Goal: Information Seeking & Learning: Learn about a topic

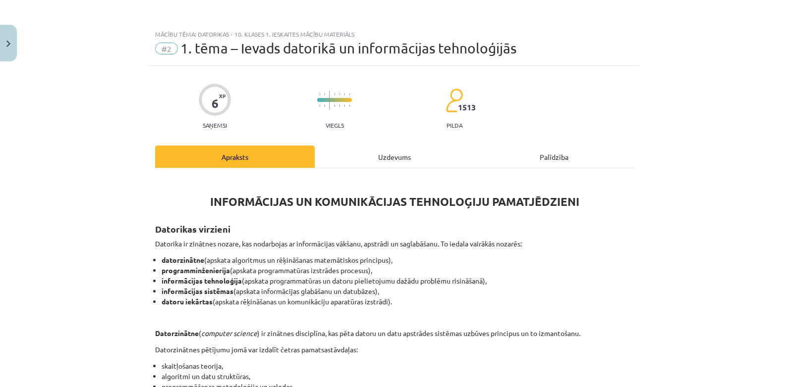
scroll to position [129, 0]
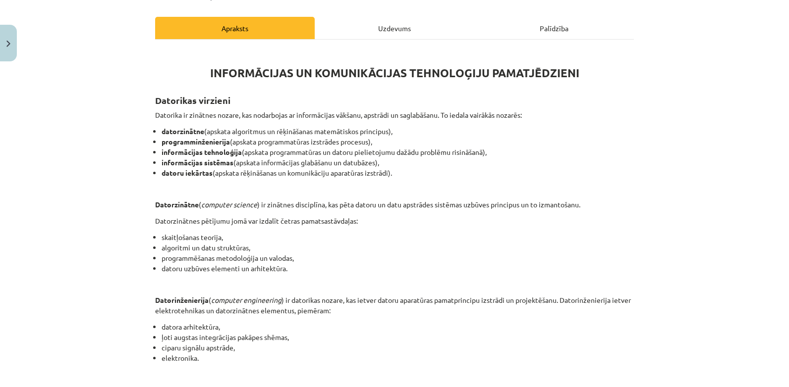
drag, startPoint x: 0, startPoint y: 0, endPoint x: 752, endPoint y: 84, distance: 757.1
click at [752, 84] on div "Mācību tēma: Datorikas - 10. klases 1. ieskaites mācību materiāls #2 1. tēma – …" at bounding box center [394, 193] width 789 height 387
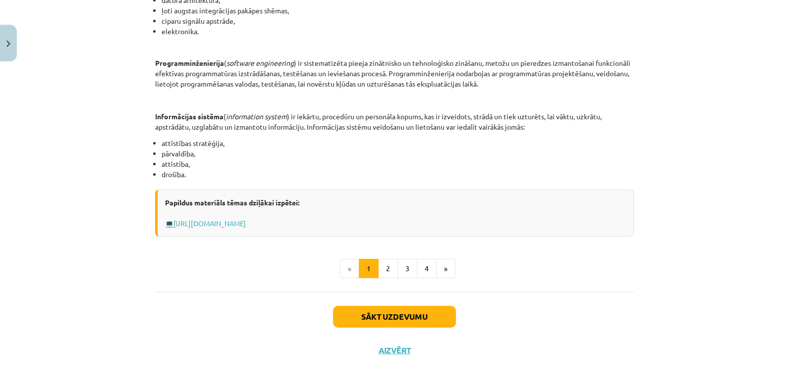
scroll to position [457, 0]
click at [390, 319] on button "Sākt uzdevumu" at bounding box center [394, 316] width 123 height 22
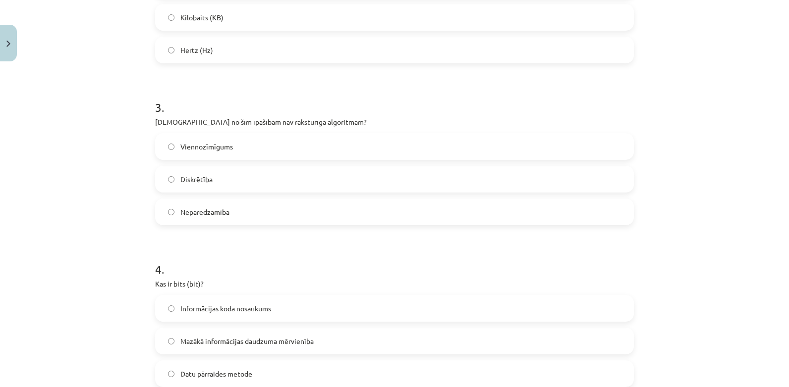
scroll to position [507, 0]
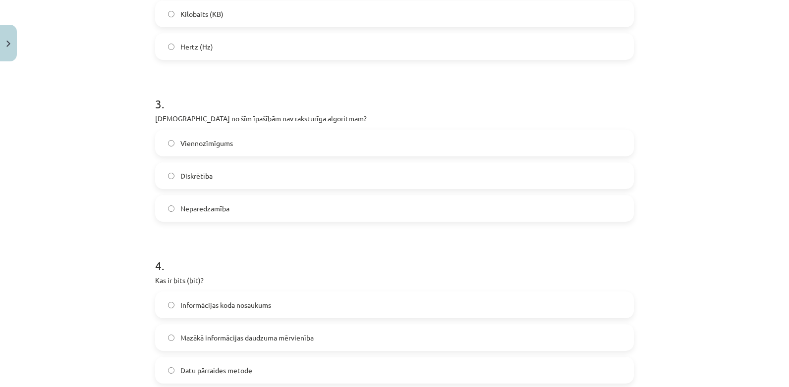
click at [170, 212] on label "Neparedzamība" at bounding box center [394, 208] width 477 height 25
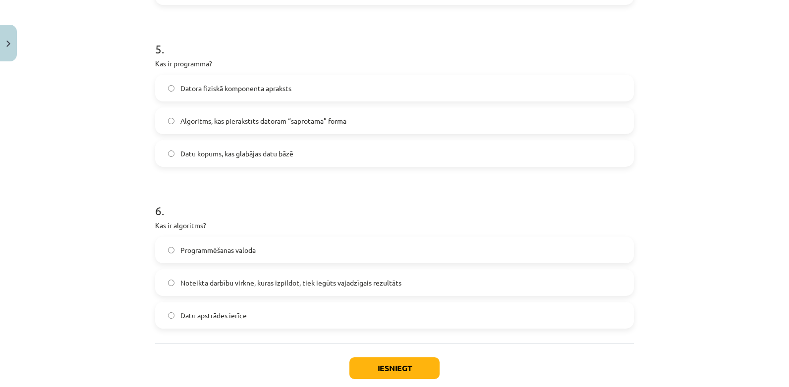
scroll to position [891, 0]
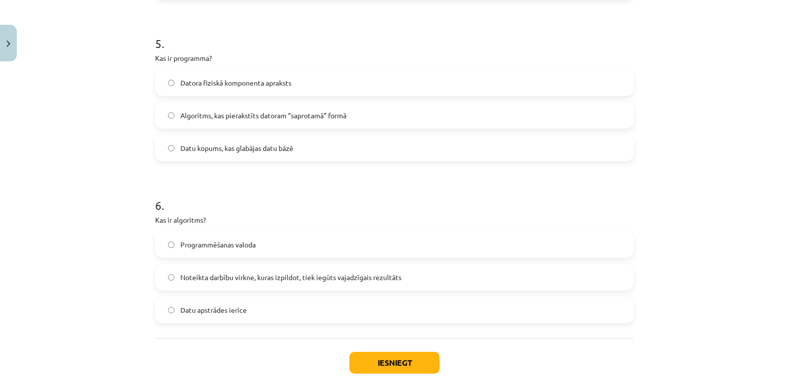
click at [167, 271] on label "Noteikta darbību virkne, kuras izpildot, tiek iegūts vajadzīgais rezultāts" at bounding box center [394, 277] width 477 height 25
click at [169, 110] on label "Algoritms, kas pierakstīts datoram “saprotamā” formā" at bounding box center [394, 115] width 477 height 25
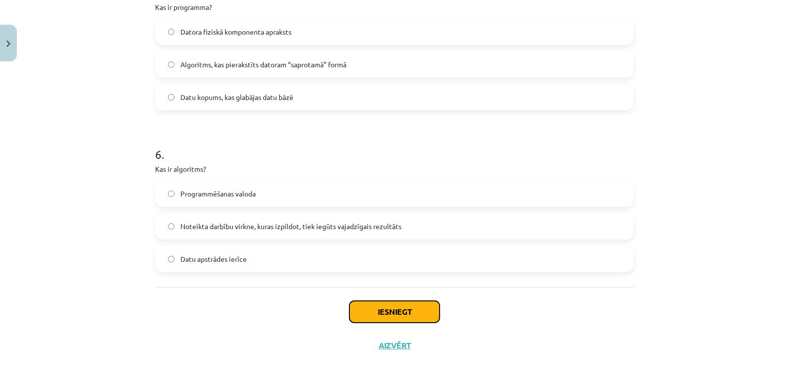
click at [413, 312] on button "Iesniegt" at bounding box center [394, 312] width 90 height 22
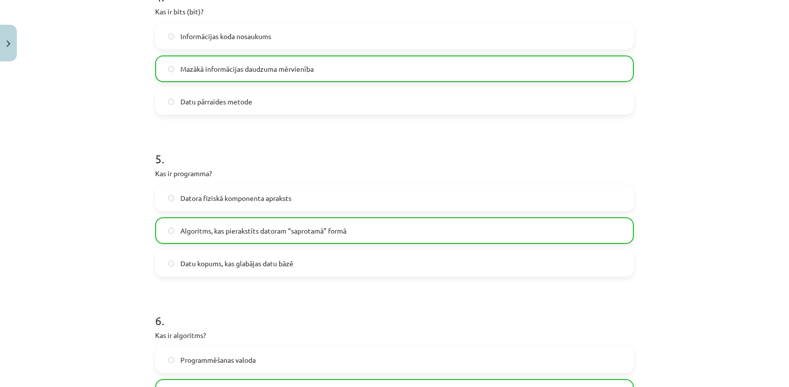
scroll to position [974, 0]
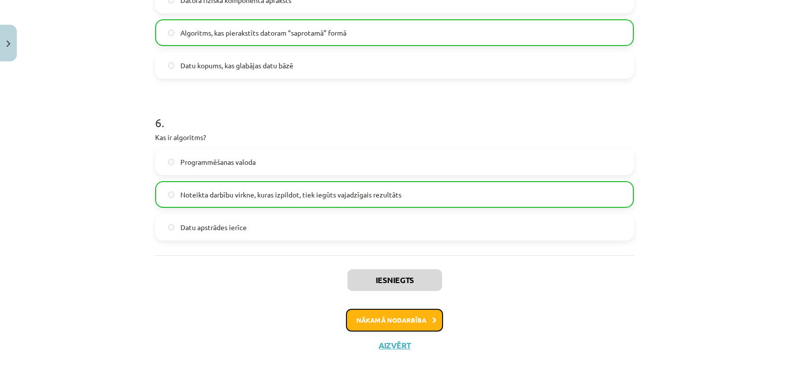
click at [421, 320] on button "Nākamā nodarbība" at bounding box center [394, 320] width 97 height 23
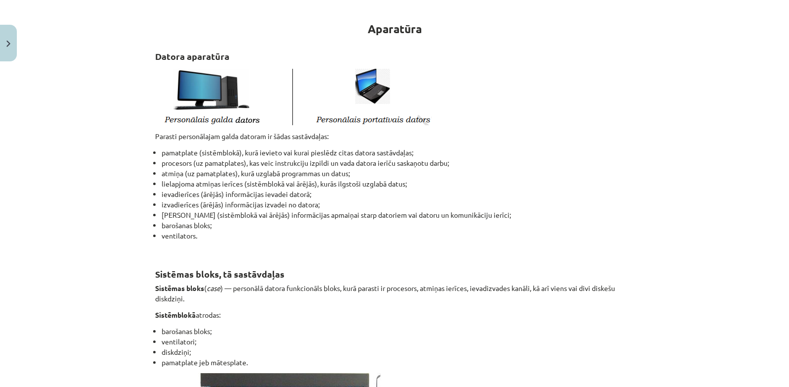
scroll to position [176, 0]
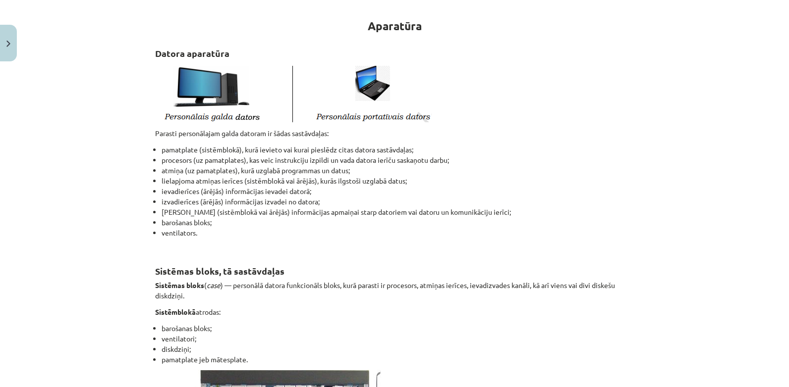
click at [737, 180] on div "Mācību tēma: Datorikas - 10. klases 1. ieskaites mācību materiāls #3 2. tēma – …" at bounding box center [394, 193] width 789 height 387
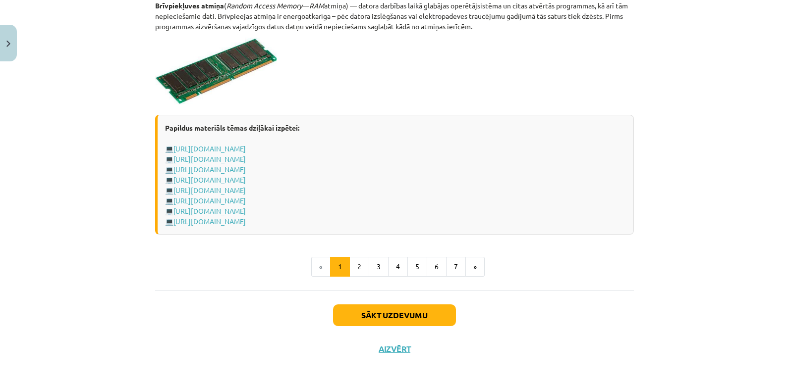
scroll to position [1734, 0]
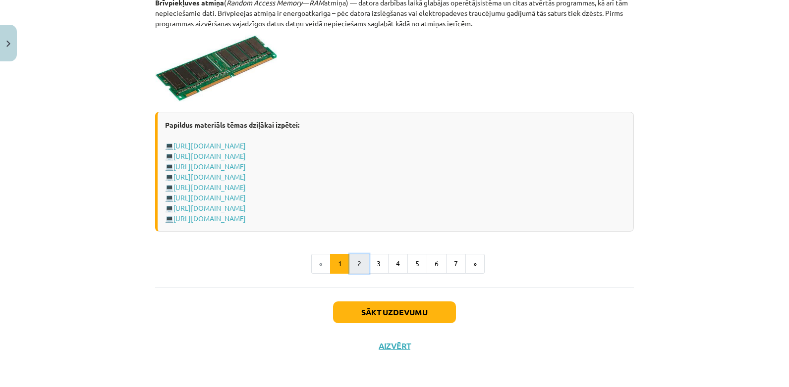
click at [356, 263] on button "2" at bounding box center [359, 264] width 20 height 20
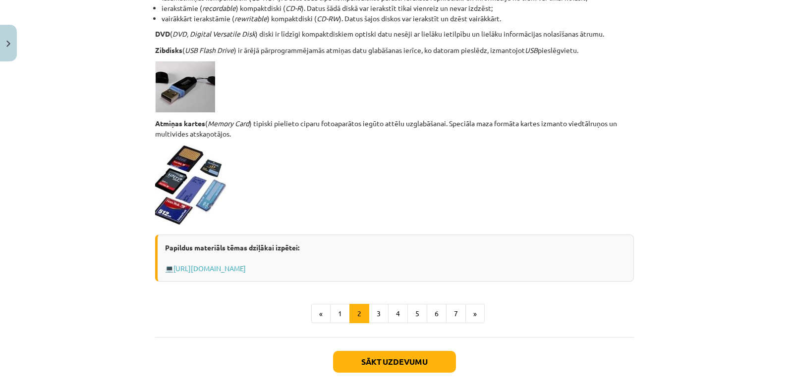
scroll to position [799, 0]
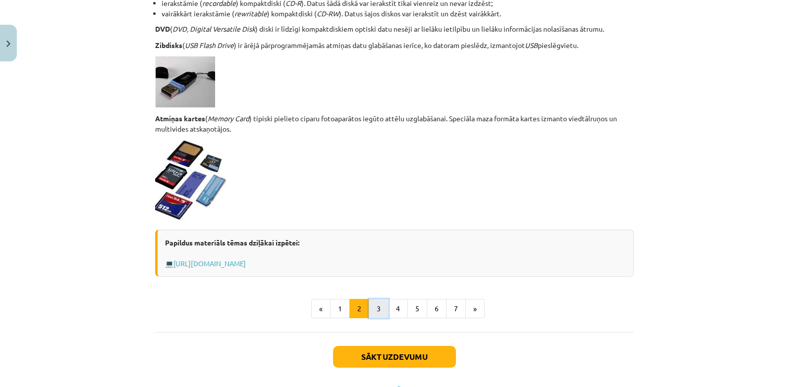
click at [377, 307] on button "3" at bounding box center [379, 309] width 20 height 20
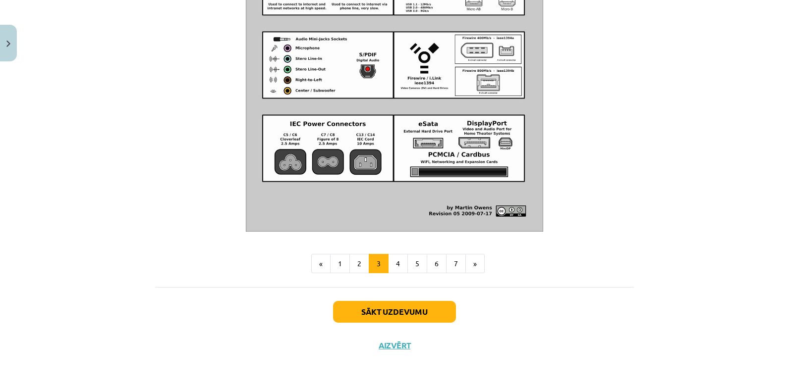
scroll to position [1137, 0]
click at [398, 259] on button "4" at bounding box center [398, 264] width 20 height 20
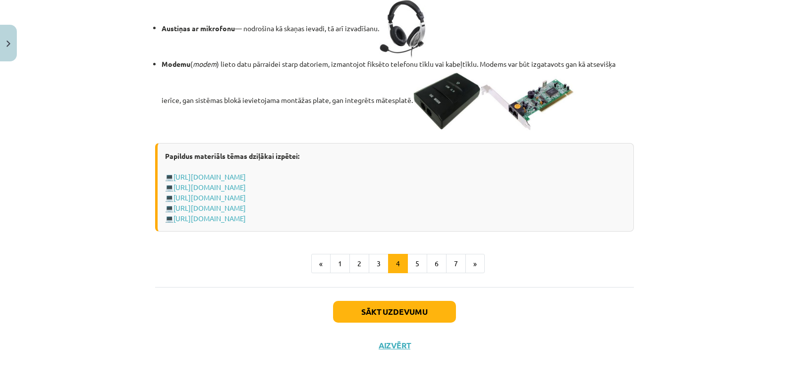
scroll to position [1765, 0]
click at [398, 308] on button "Sākt uzdevumu" at bounding box center [394, 312] width 123 height 22
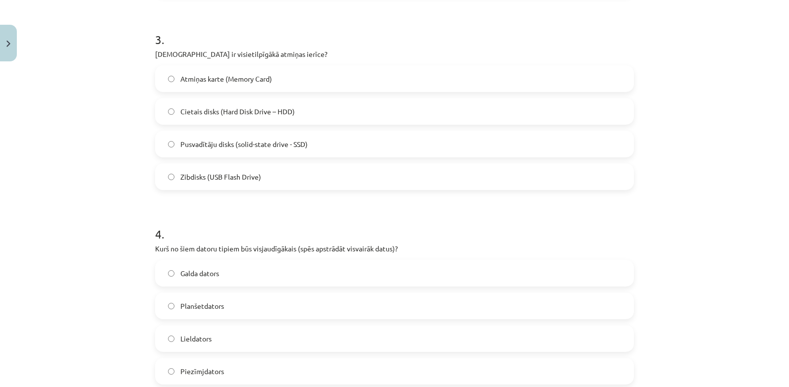
click at [398, 308] on form "1 . Kura no minētajām nav datora sistēmblokā ievietojama ierīce? Barošanas blok…" at bounding box center [394, 200] width 479 height 1148
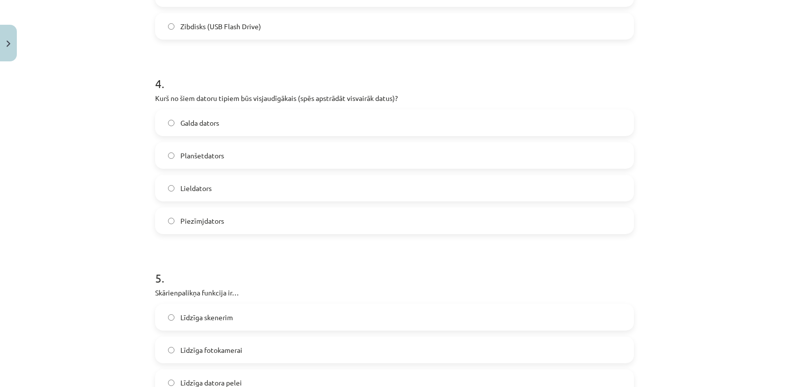
scroll to position [738, 0]
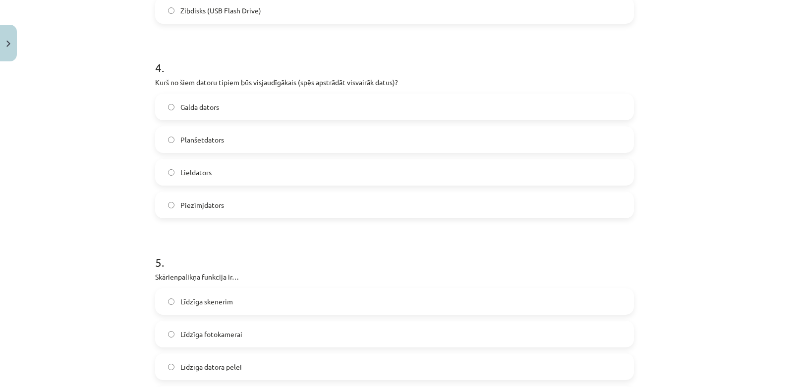
click at [163, 169] on label "Lieldators" at bounding box center [394, 172] width 477 height 25
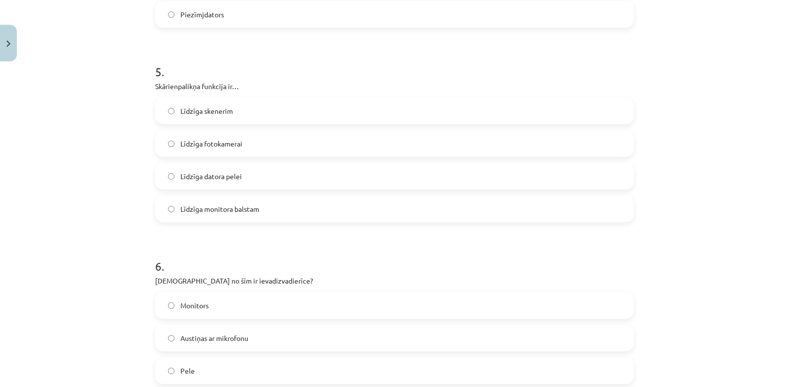
scroll to position [932, 0]
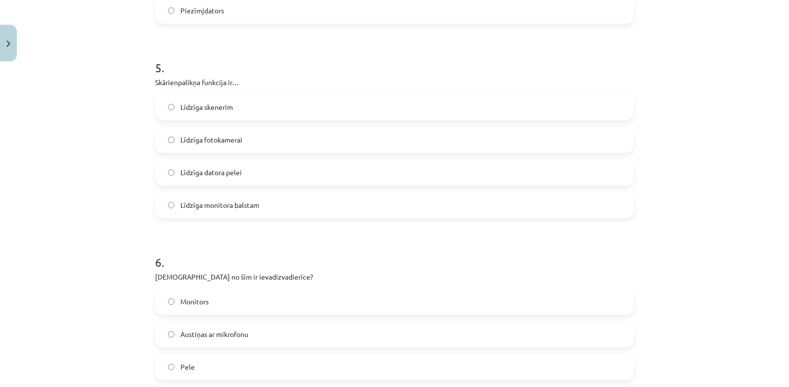
click at [163, 172] on label "Līdzīga datora pelei" at bounding box center [394, 172] width 477 height 25
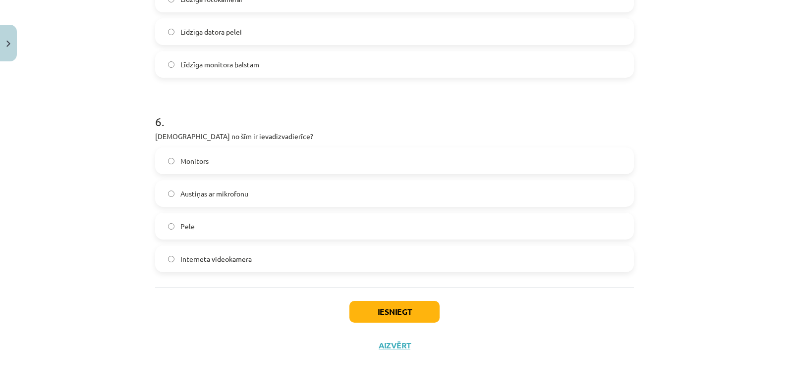
click at [160, 194] on label "Austiņas ar mikrofonu" at bounding box center [394, 193] width 477 height 25
click at [396, 312] on button "Iesniegt" at bounding box center [394, 312] width 90 height 22
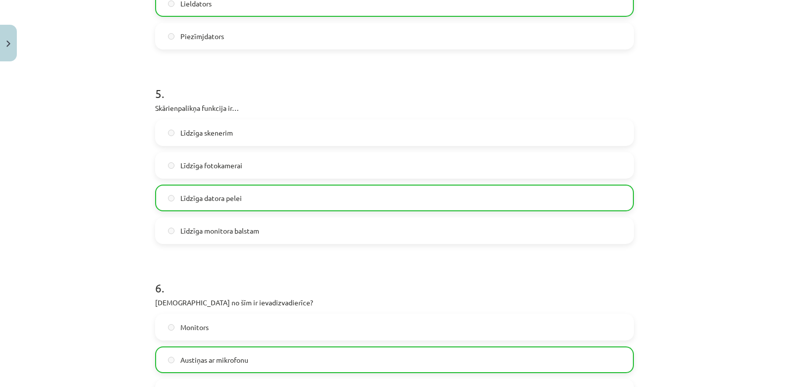
scroll to position [1105, 0]
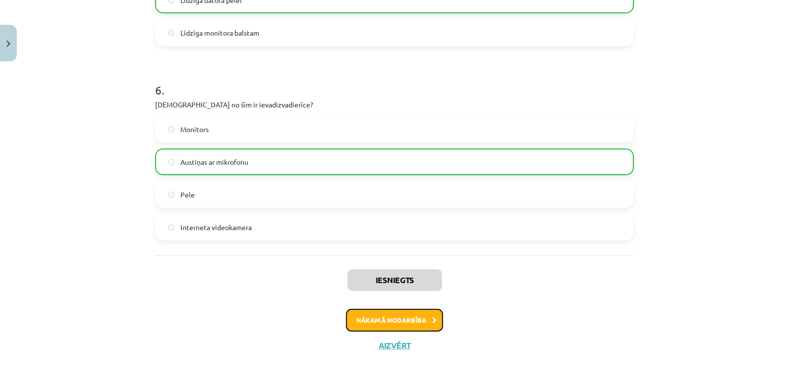
click at [415, 326] on button "Nākamā nodarbība" at bounding box center [394, 320] width 97 height 23
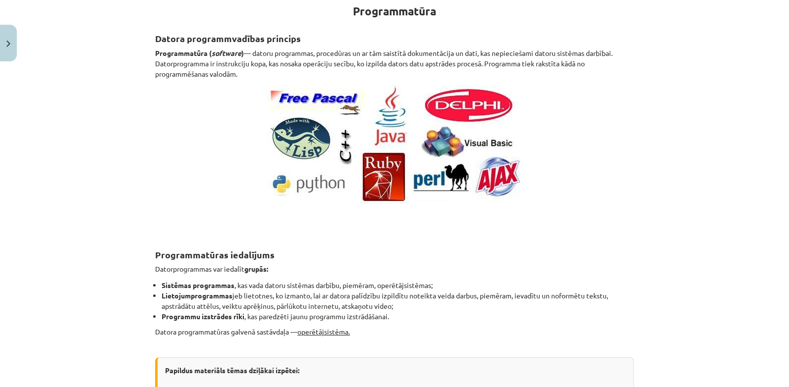
scroll to position [187, 0]
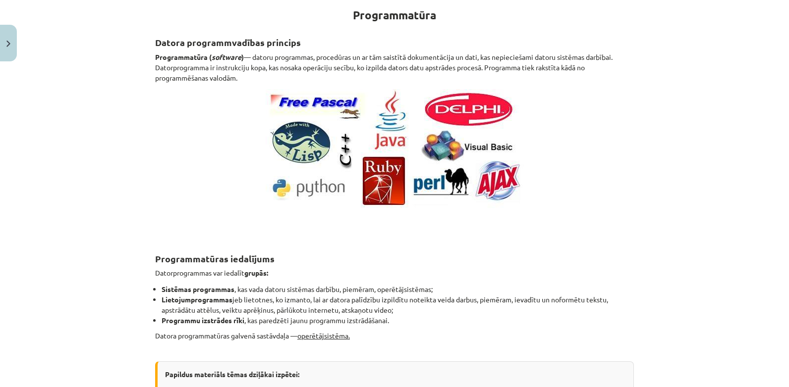
click at [770, 76] on div "Mācību tēma: Datorikas - 10. klases 1. ieskaites mācību materiāls #4 3. tēma – …" at bounding box center [394, 193] width 789 height 387
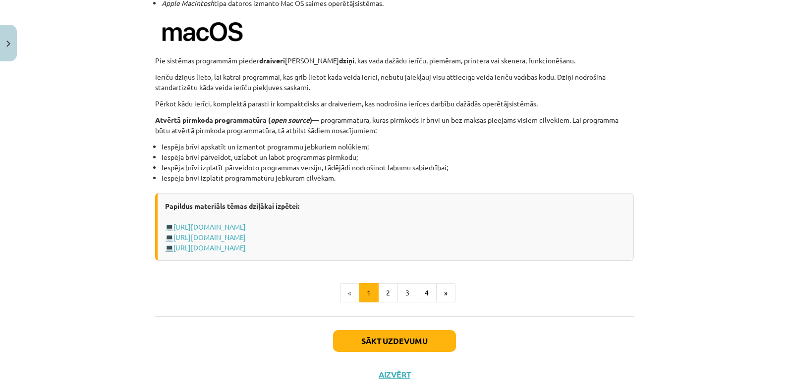
scroll to position [993, 0]
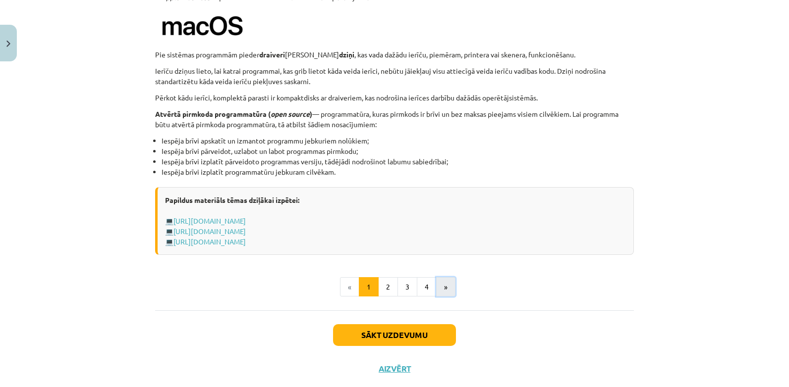
click at [445, 288] on button "»" at bounding box center [445, 287] width 19 height 20
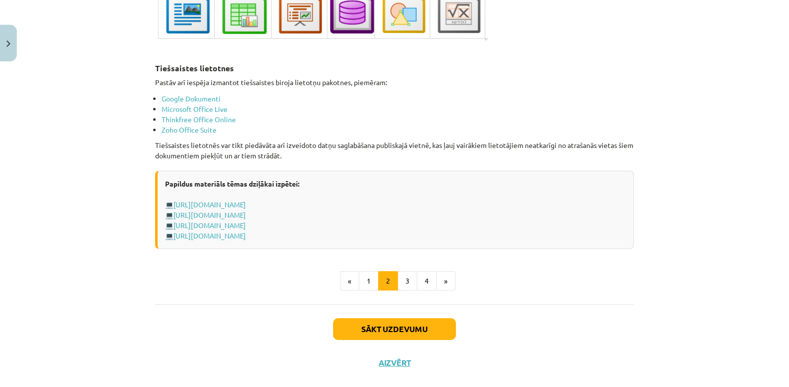
scroll to position [1673, 0]
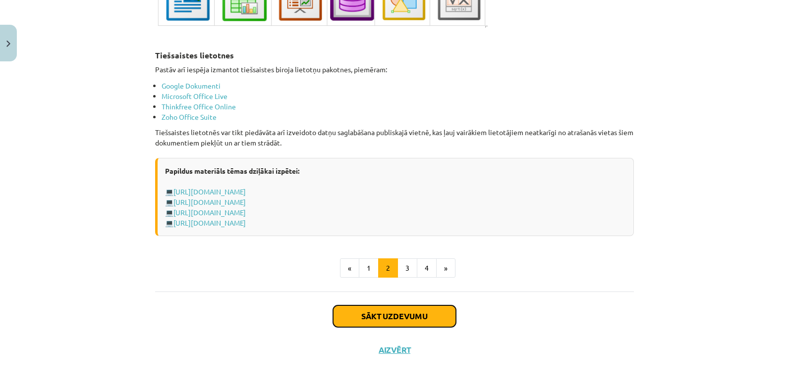
click at [428, 307] on button "Sākt uzdevumu" at bounding box center [394, 317] width 123 height 22
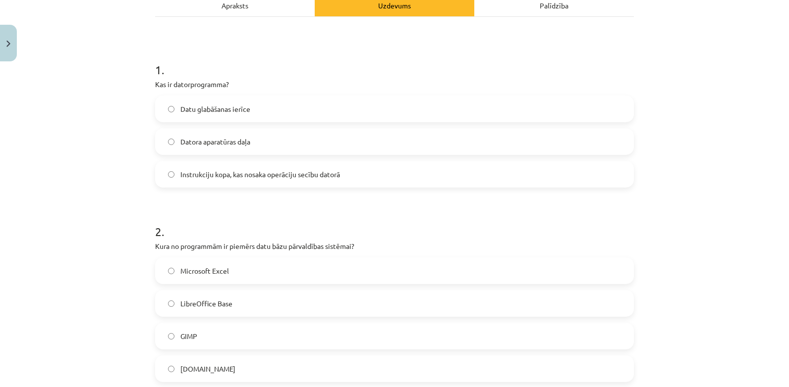
scroll to position [163, 0]
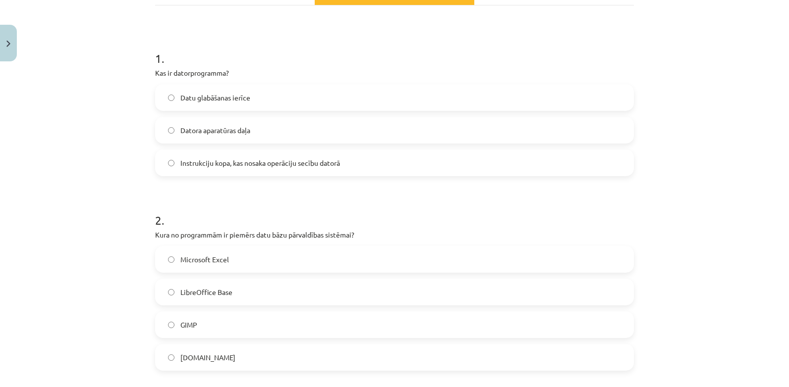
click at [383, 168] on label "Instrukciju kopa, kas nosaka operāciju secību datorā" at bounding box center [394, 163] width 477 height 25
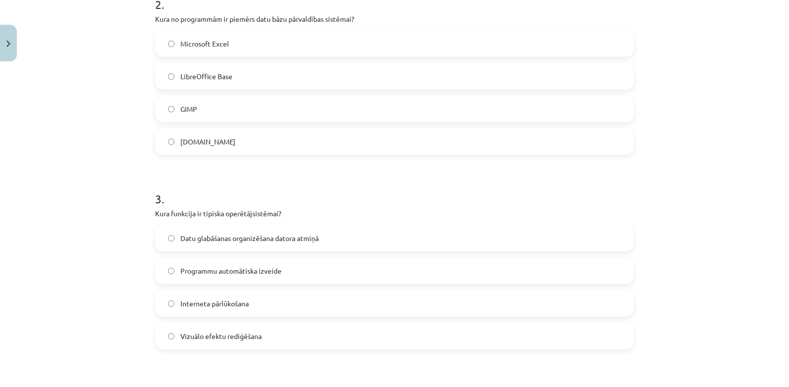
scroll to position [375, 0]
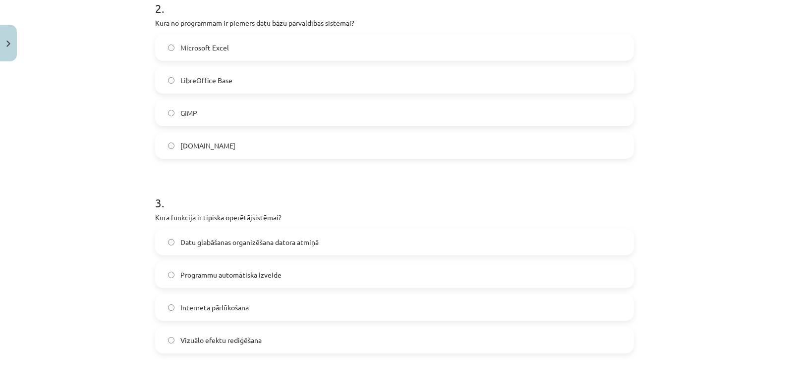
click at [244, 110] on label "GIMP" at bounding box center [394, 113] width 477 height 25
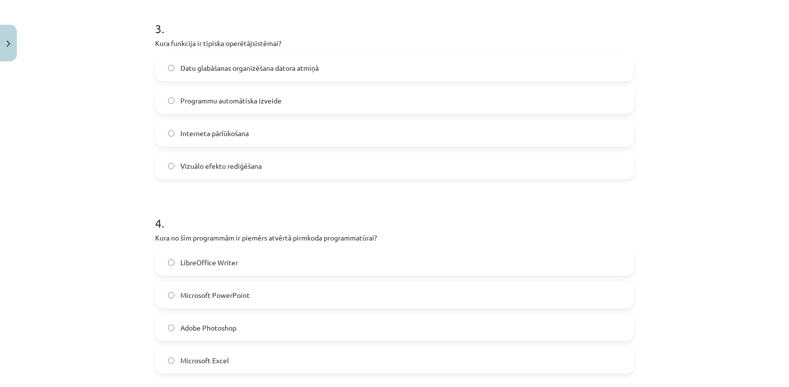
scroll to position [551, 0]
click at [221, 67] on span "Datu glabāšanas organizēšana datora atmiņā" at bounding box center [249, 66] width 138 height 10
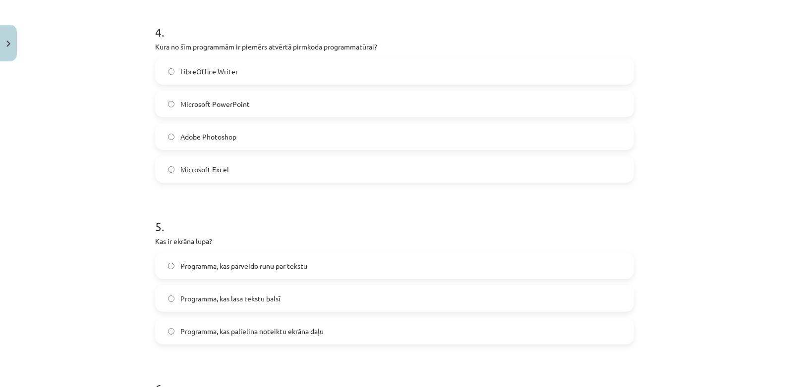
scroll to position [743, 0]
click at [193, 135] on span "Adobe Photoshop" at bounding box center [208, 135] width 56 height 10
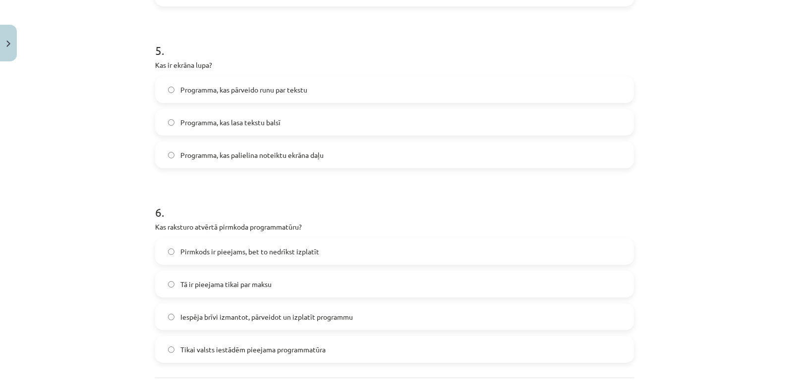
scroll to position [920, 0]
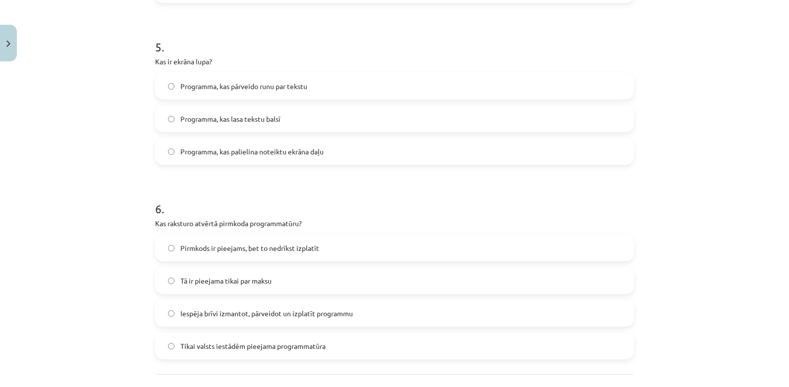
click at [392, 213] on h1 "6 ." at bounding box center [394, 200] width 479 height 31
click at [283, 151] on span "Programma, kas palielina noteiktu ekrāna daļu" at bounding box center [251, 152] width 143 height 10
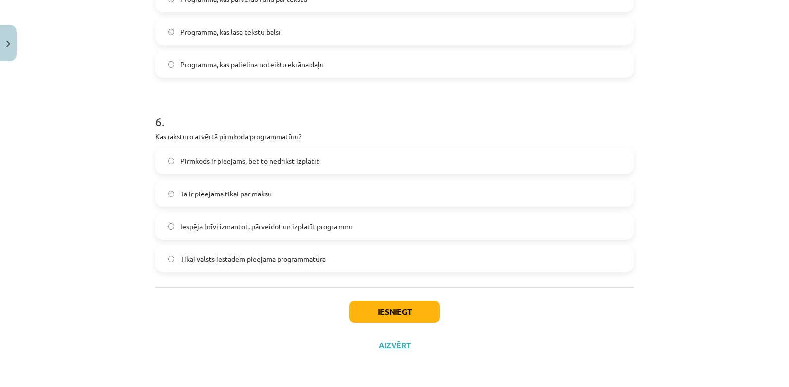
click at [183, 232] on label "Iespēja brīvi izmantot, pārveidot un izplatīt programmu" at bounding box center [394, 226] width 477 height 25
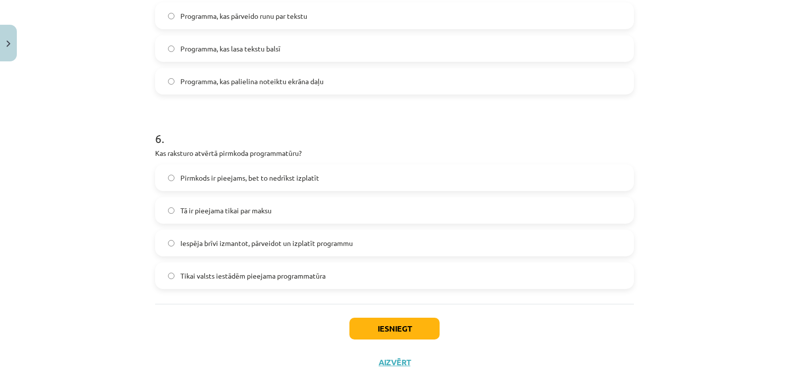
scroll to position [992, 0]
click at [392, 323] on button "Iesniegt" at bounding box center [394, 328] width 90 height 22
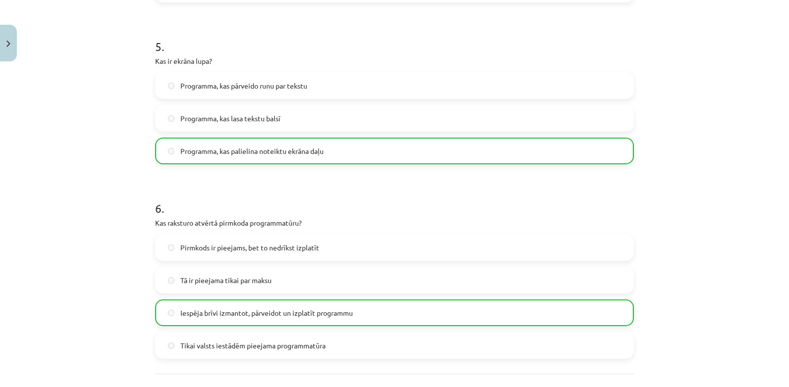
scroll to position [1039, 0]
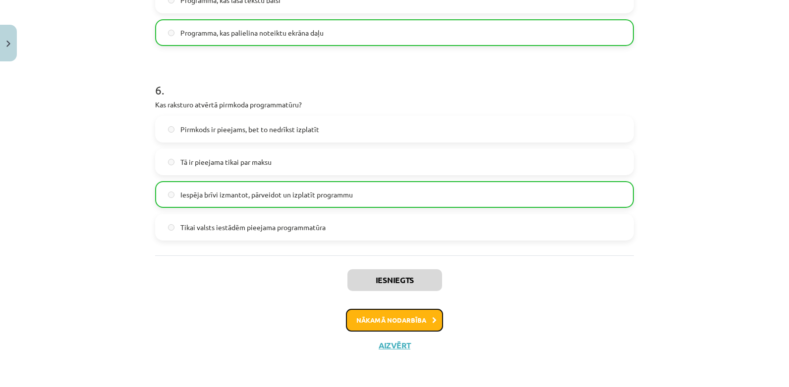
click at [413, 323] on button "Nākamā nodarbība" at bounding box center [394, 320] width 97 height 23
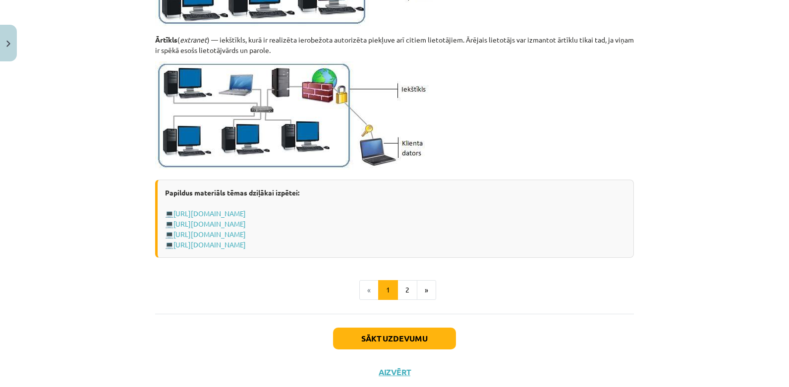
scroll to position [1186, 0]
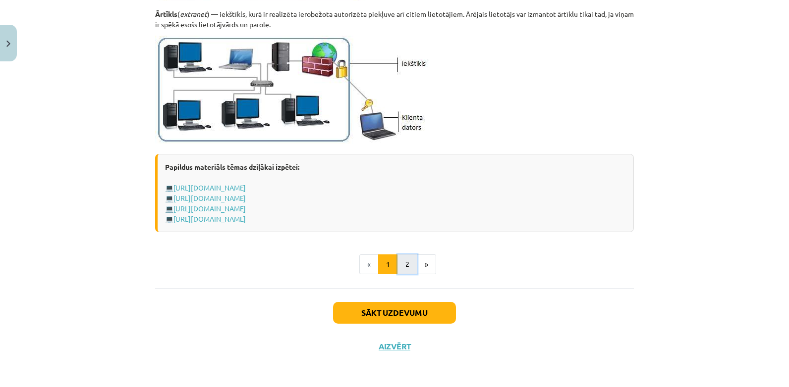
click at [408, 268] on button "2" at bounding box center [407, 265] width 20 height 20
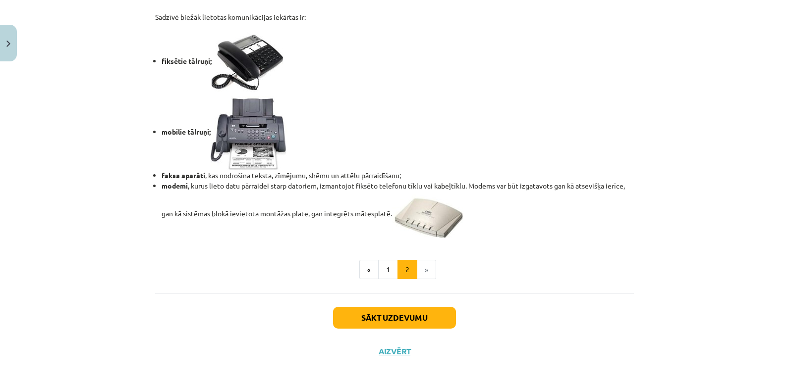
scroll to position [829, 0]
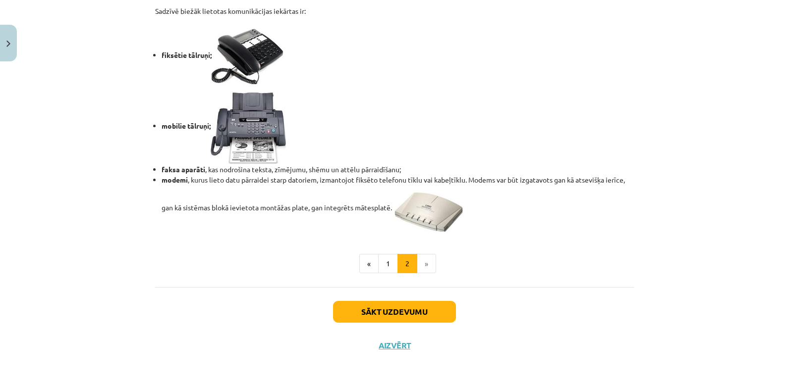
click at [422, 266] on li "»" at bounding box center [426, 264] width 19 height 20
click at [411, 316] on button "Sākt uzdevumu" at bounding box center [394, 312] width 123 height 22
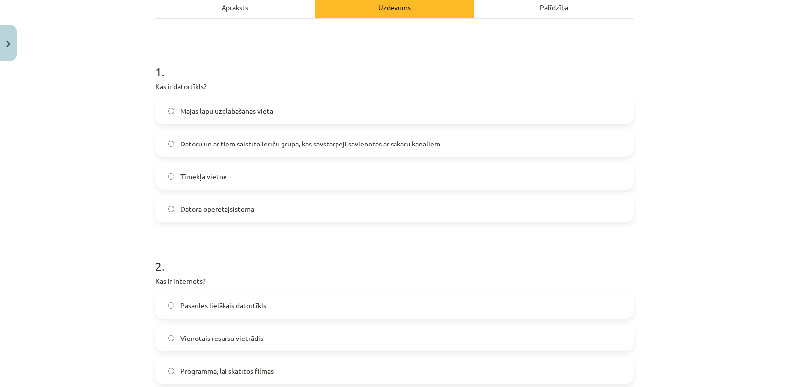
scroll to position [156, 0]
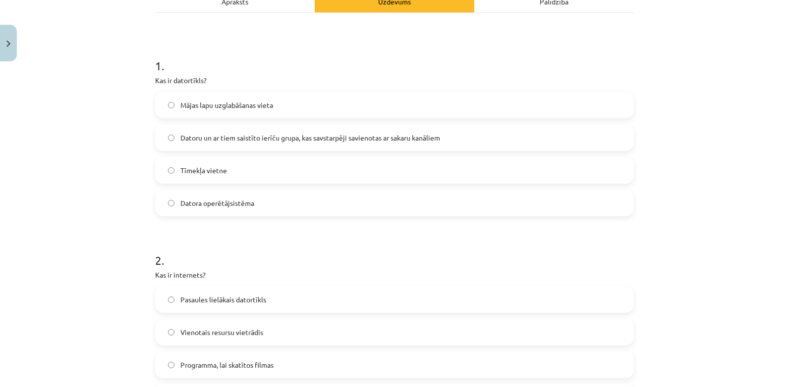
click at [346, 98] on label "Mājas lapu uzglabāšanas vieta" at bounding box center [394, 105] width 477 height 25
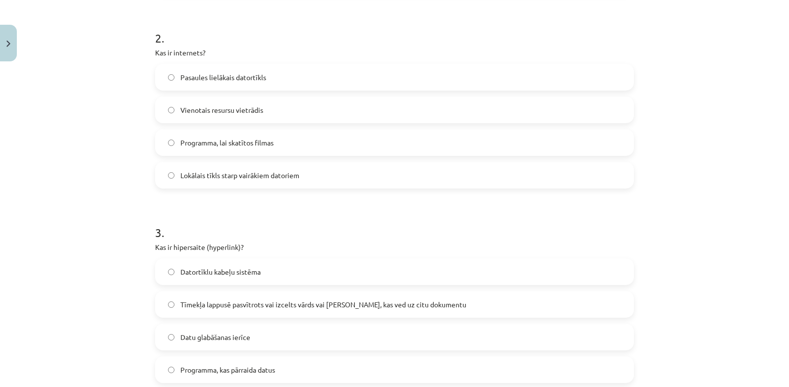
scroll to position [380, 0]
click at [266, 69] on label "Pasaules lielākais datortīkls" at bounding box center [394, 75] width 477 height 25
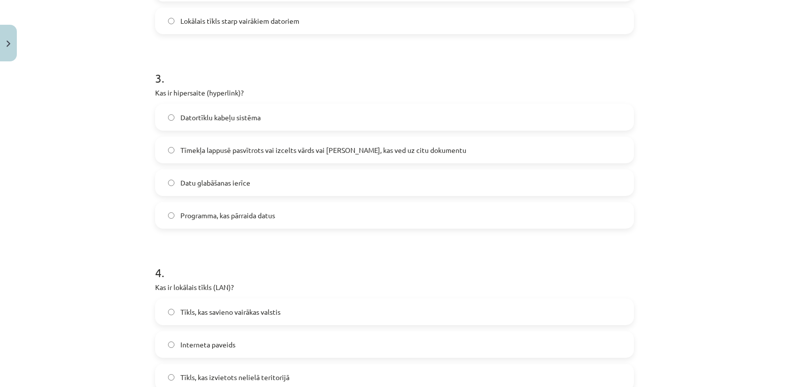
scroll to position [534, 0]
click at [344, 145] on span "Tīmekļa lappusē pasvītrots vai izcelts vārds vai [PERSON_NAME], kas ved uz citu…" at bounding box center [323, 148] width 286 height 10
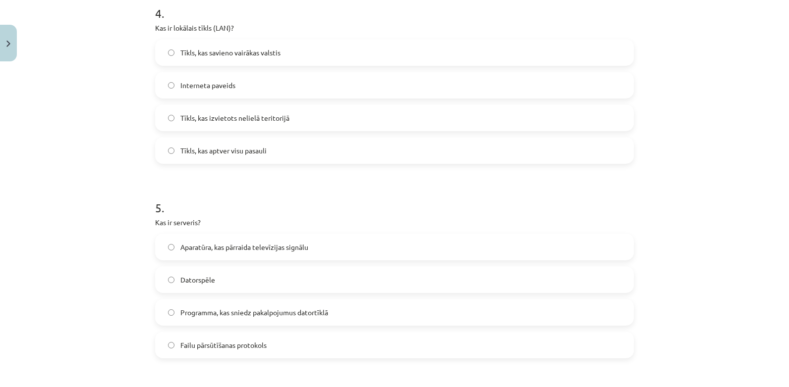
scroll to position [790, 0]
click at [279, 116] on span "Tīkls, kas izvietots nelielā teritorijā" at bounding box center [234, 120] width 109 height 10
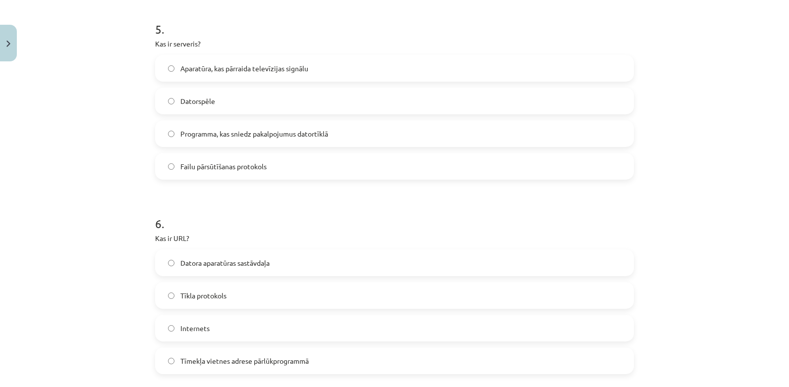
scroll to position [973, 0]
click at [262, 170] on label "Failu pārsūtīšanas protokols" at bounding box center [394, 164] width 477 height 25
click at [298, 125] on label "Programma, kas sniedz pakalpojumus datortīklā" at bounding box center [394, 131] width 477 height 25
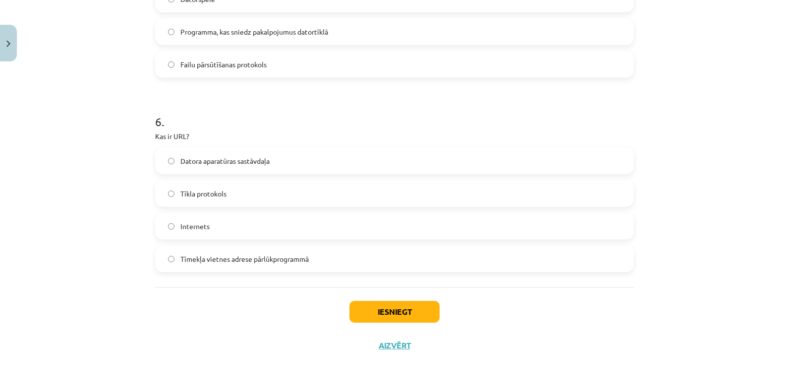
click at [276, 262] on span "Tīmekļa vietnes adrese pārlūkprogrammā" at bounding box center [244, 259] width 128 height 10
click at [246, 195] on label "Tīkla protokols" at bounding box center [394, 193] width 477 height 25
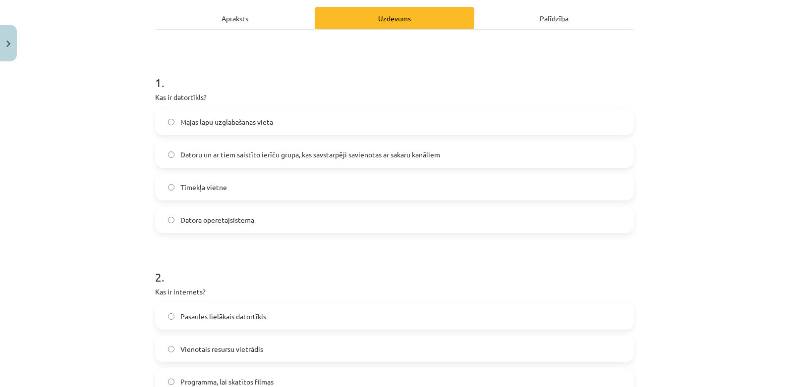
scroll to position [153, 0]
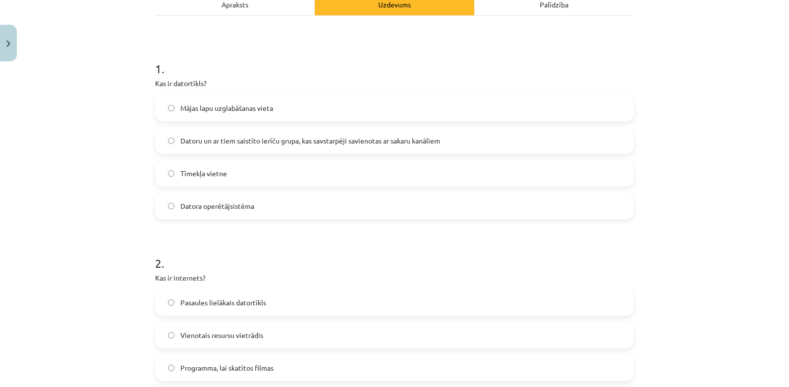
click at [282, 139] on span "Datoru un ar tiem saistīto ierīču grupa, kas savstarpēji savienotas ar sakaru k…" at bounding box center [310, 141] width 260 height 10
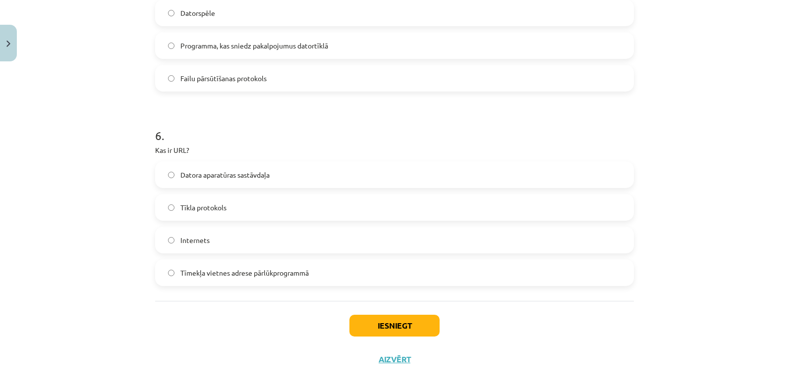
scroll to position [1073, 0]
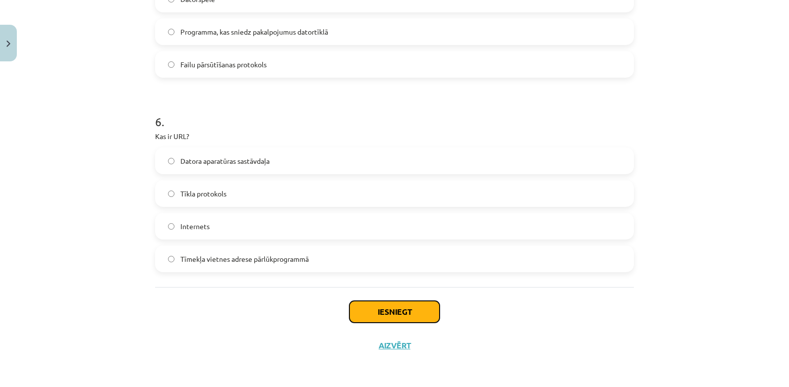
click at [381, 309] on button "Iesniegt" at bounding box center [394, 312] width 90 height 22
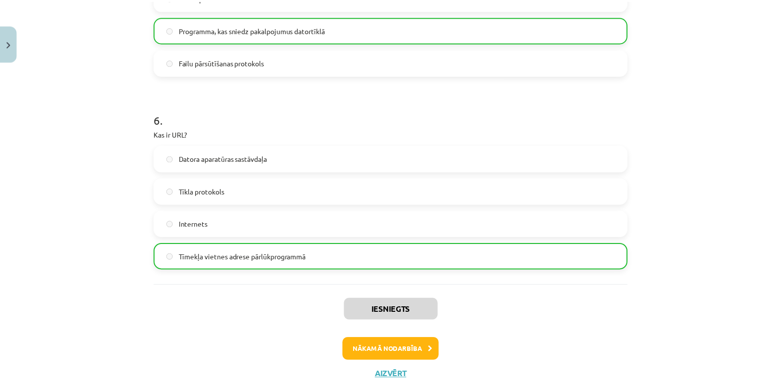
scroll to position [1105, 0]
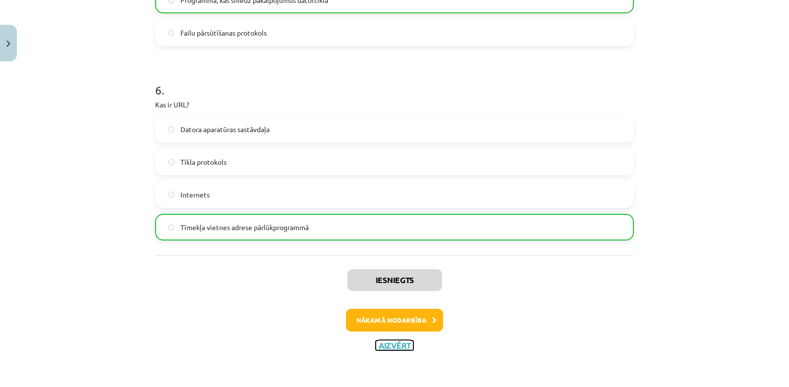
click at [395, 347] on button "Aizvērt" at bounding box center [394, 346] width 38 height 10
